Goal: Task Accomplishment & Management: Complete application form

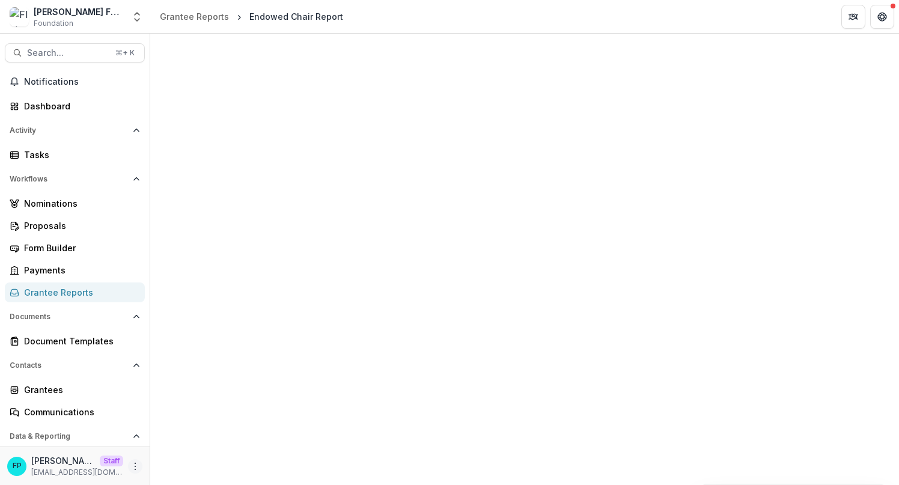
click at [135, 466] on circle "More" at bounding box center [135, 466] width 1 height 1
click at [213, 445] on link "User Settings" at bounding box center [211, 441] width 129 height 20
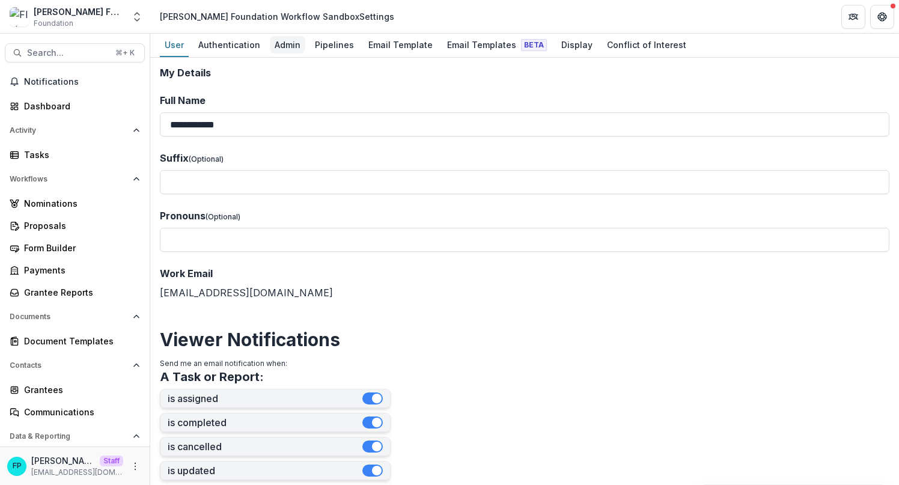
click at [284, 44] on div "Admin" at bounding box center [287, 44] width 35 height 17
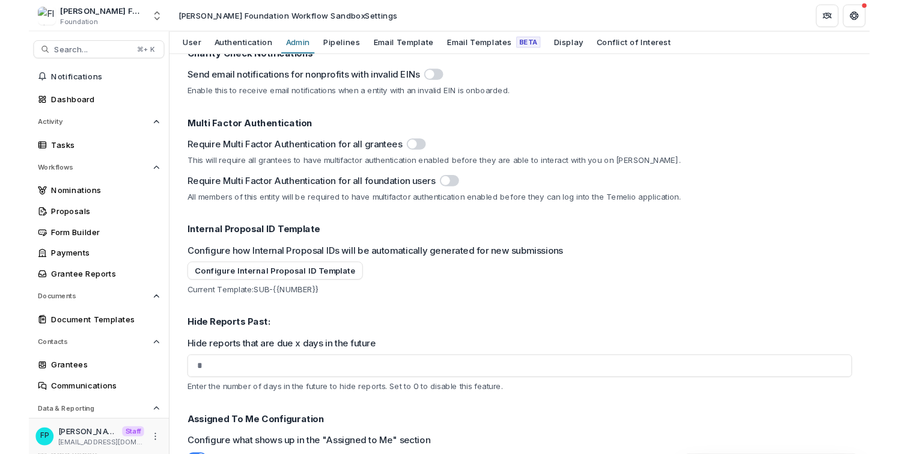
scroll to position [1695, 0]
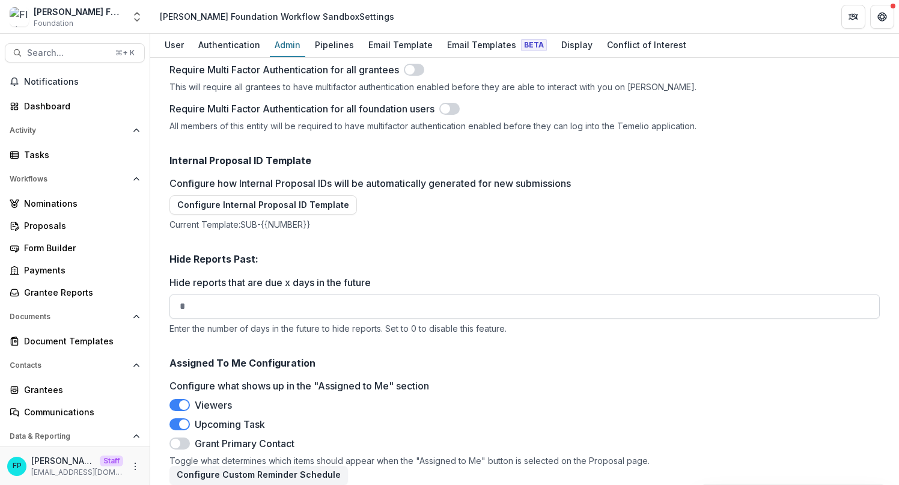
click at [330, 300] on input "*" at bounding box center [524, 306] width 710 height 24
click at [178, 294] on input "*" at bounding box center [524, 306] width 710 height 24
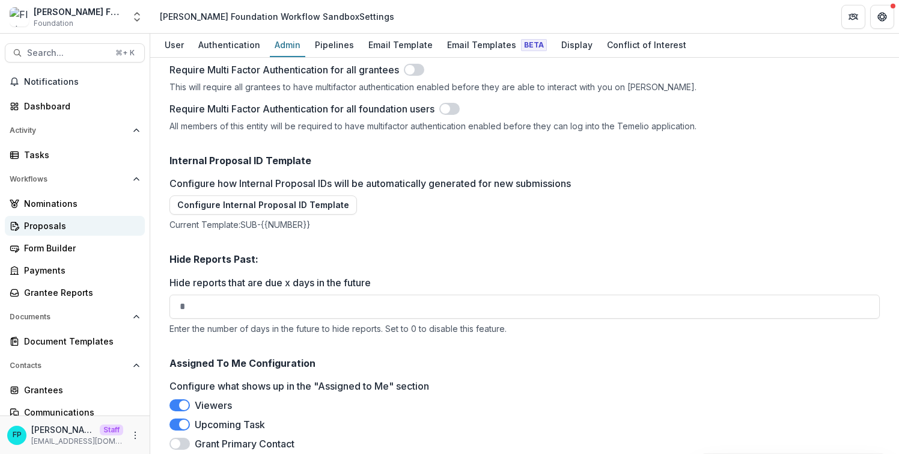
click at [75, 224] on div "Proposals" at bounding box center [79, 225] width 111 height 13
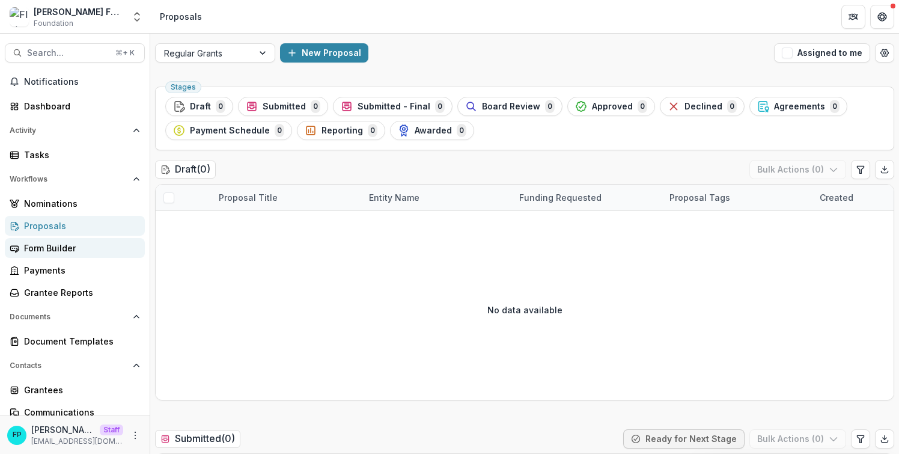
click at [69, 249] on div "Form Builder" at bounding box center [79, 248] width 111 height 13
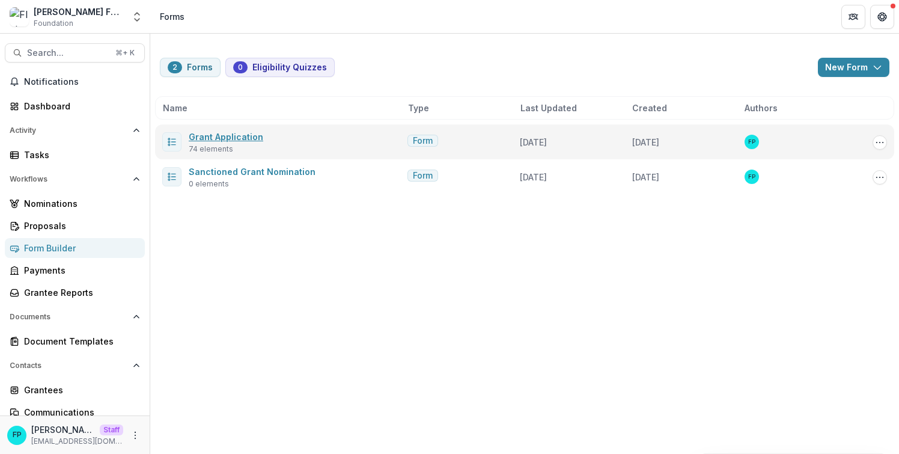
click at [250, 134] on link "Grant Application" at bounding box center [226, 137] width 75 height 10
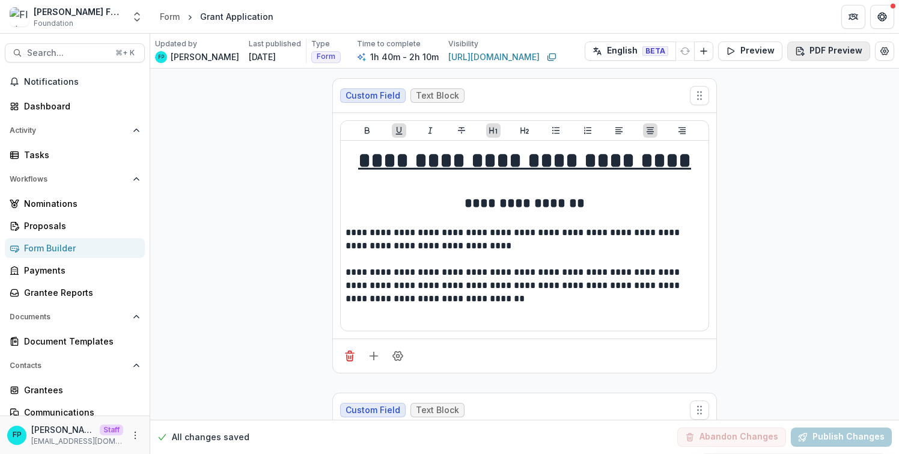
click at [824, 49] on button "PDF Preview" at bounding box center [828, 50] width 83 height 19
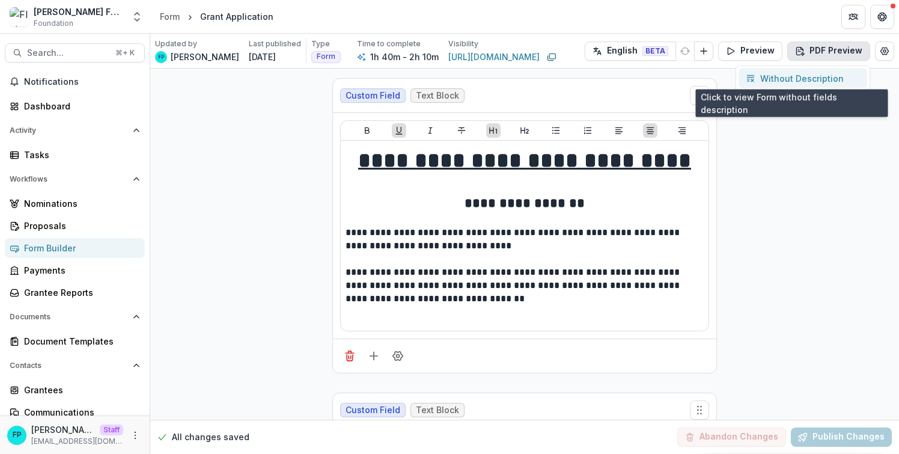
click at [804, 76] on p "Without Description" at bounding box center [802, 78] width 84 height 13
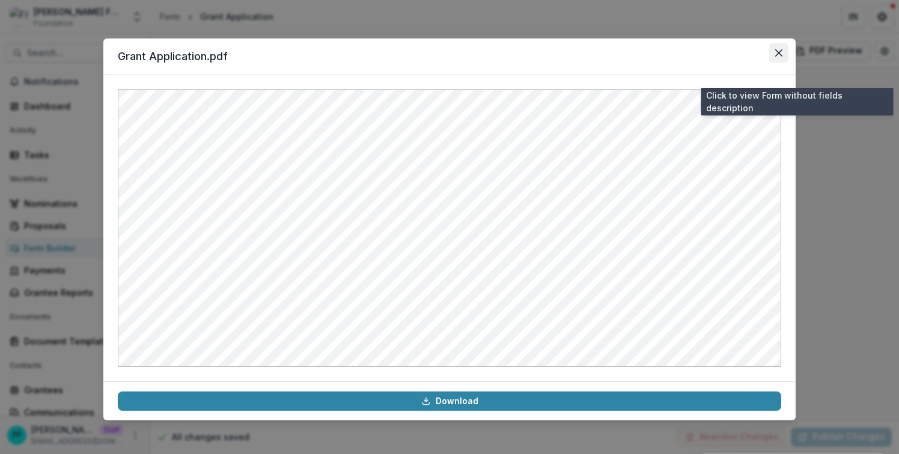
click at [775, 57] on button "Close" at bounding box center [778, 52] width 19 height 19
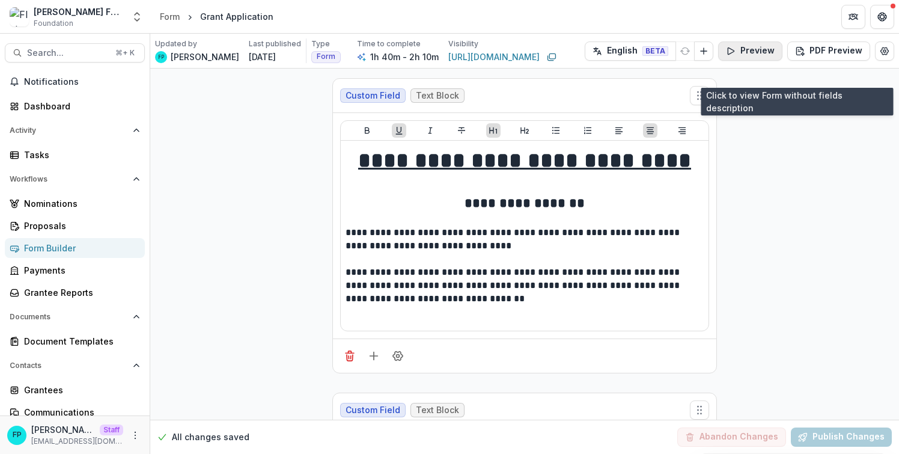
click at [741, 52] on button "Preview" at bounding box center [750, 50] width 64 height 19
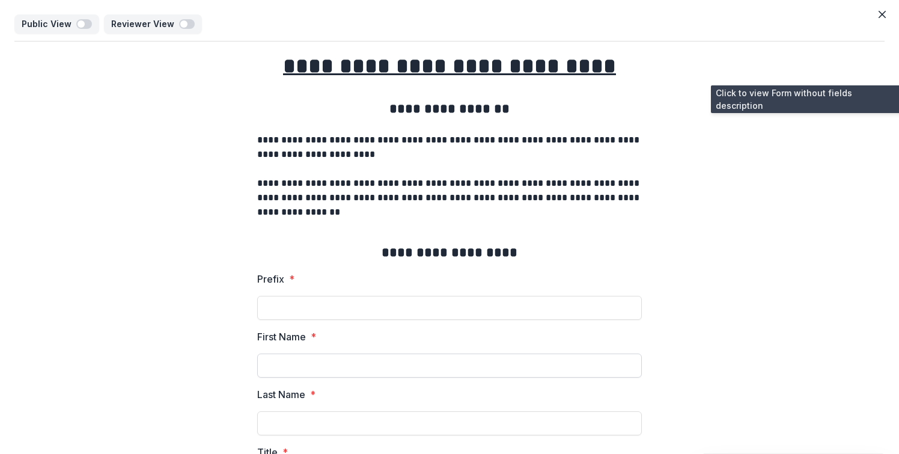
scroll to position [343, 0]
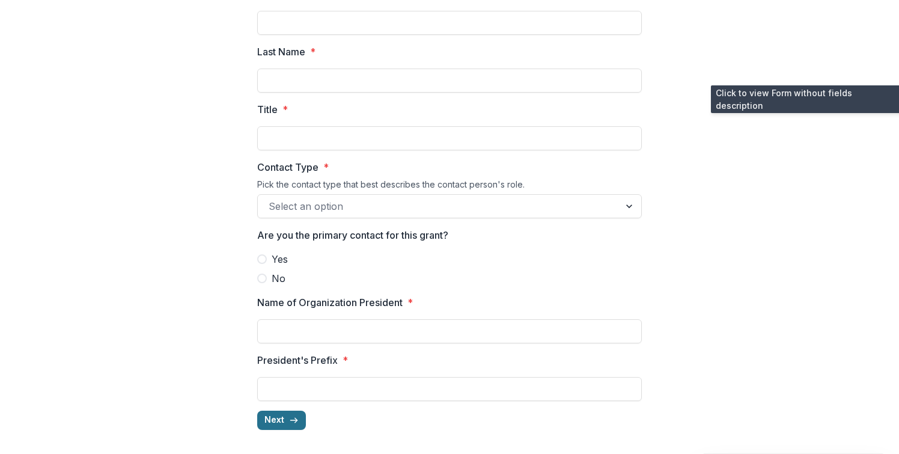
click at [285, 423] on button "Next" at bounding box center [281, 419] width 49 height 19
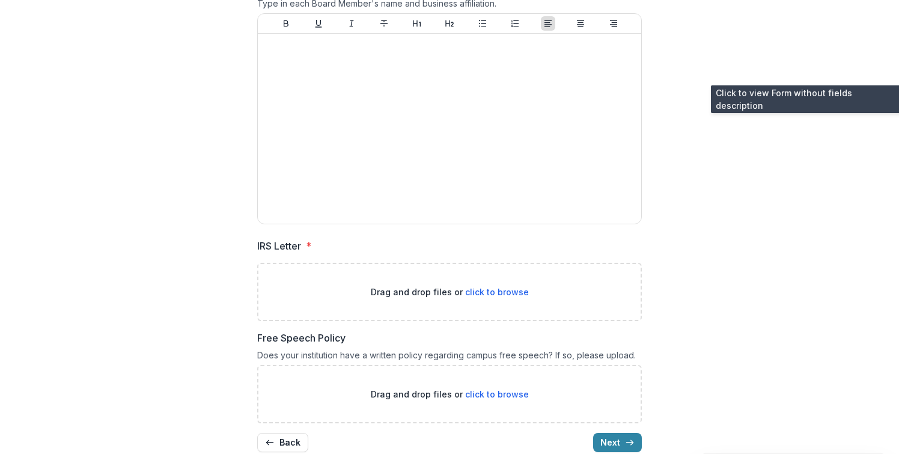
scroll to position [1944, 0]
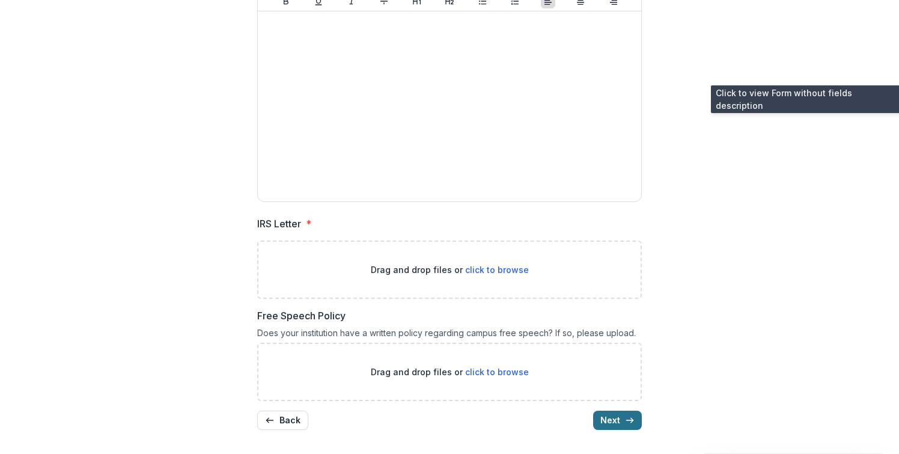
click at [609, 425] on button "Next" at bounding box center [617, 419] width 49 height 19
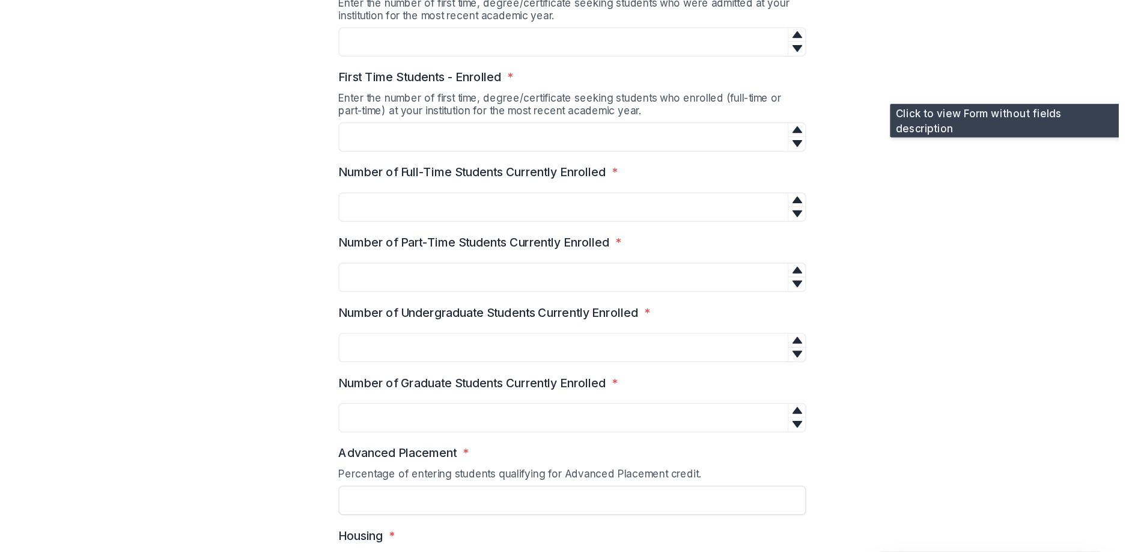
scroll to position [0, 0]
